Goal: Task Accomplishment & Management: Use online tool/utility

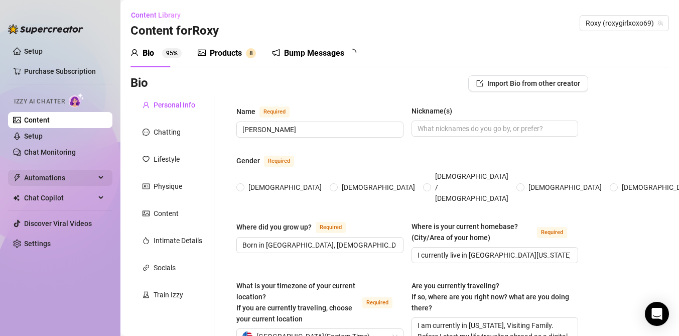
radio input "true"
type input "[DATE]"
click at [93, 175] on span "Automations" at bounding box center [59, 178] width 71 height 16
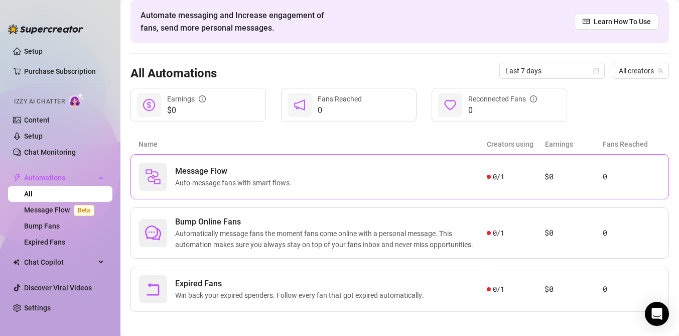
scroll to position [48, 0]
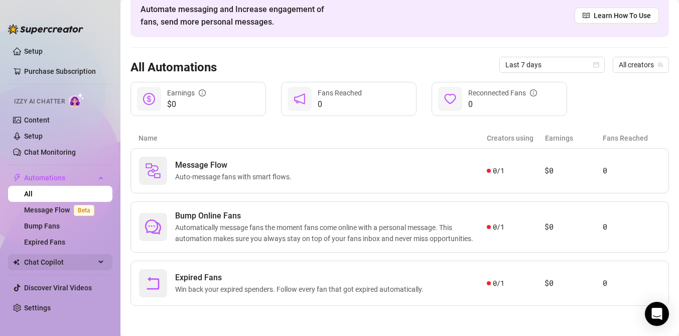
click at [101, 262] on div "Chat Copilot" at bounding box center [60, 262] width 104 height 16
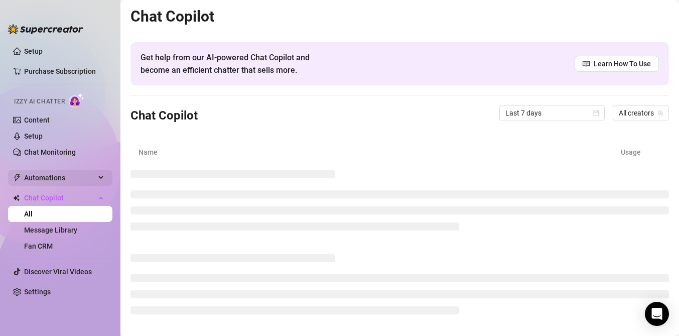
click at [90, 174] on span "Automations" at bounding box center [59, 178] width 71 height 16
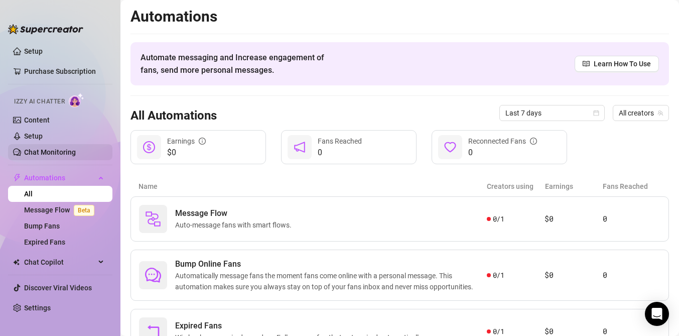
click at [76, 155] on link "Chat Monitoring" at bounding box center [50, 152] width 52 height 8
